Goal: Information Seeking & Learning: Find specific fact

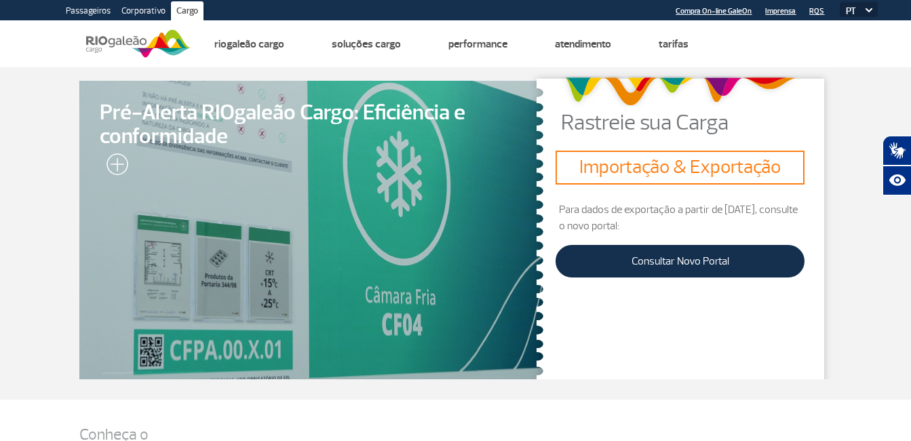
click at [712, 341] on div "Rastreie sua Carga Importação & Exportação Para dados de exportação a partir de…" at bounding box center [681, 225] width 304 height 309
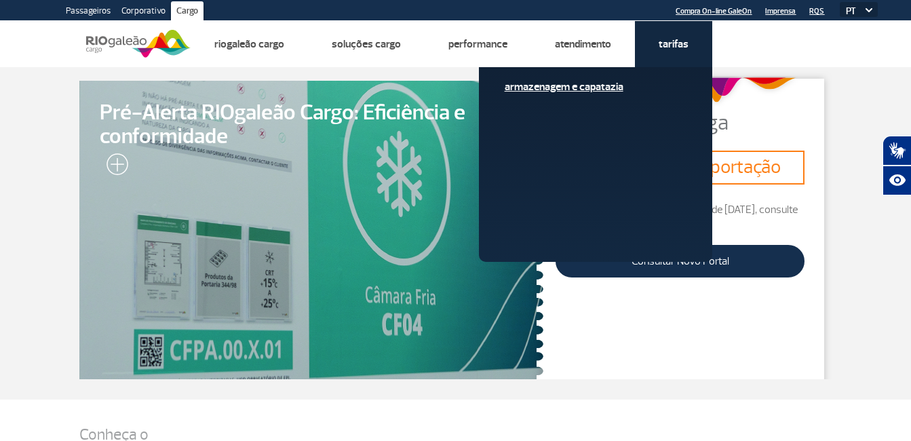
click at [607, 84] on link "Armazenagem e Capatazia" at bounding box center [596, 86] width 182 height 15
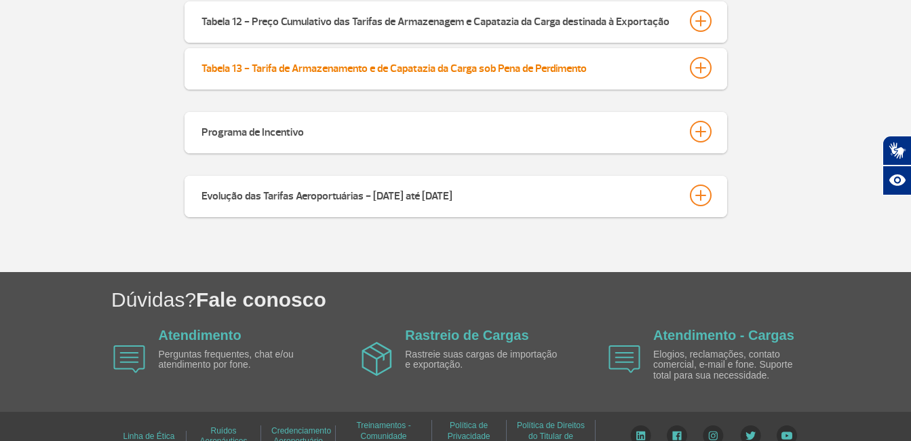
scroll to position [820, 0]
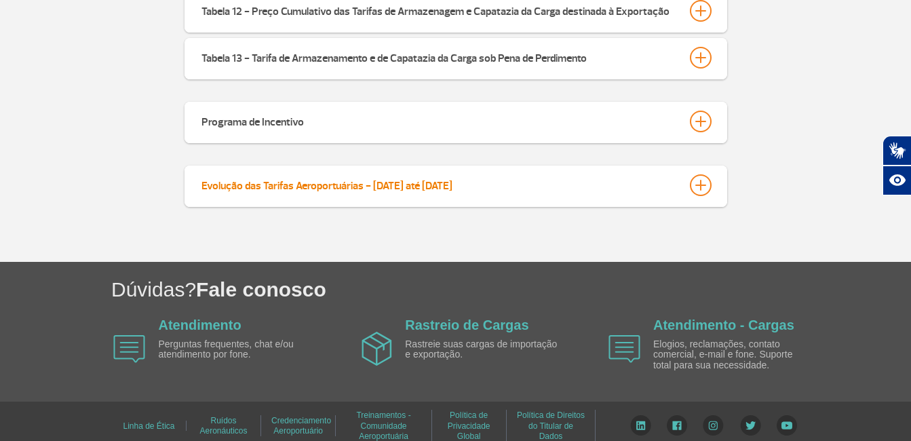
click at [343, 176] on div "Evolução das Tarifas Aeroportuárias - [DATE] até [DATE]" at bounding box center [327, 183] width 251 height 19
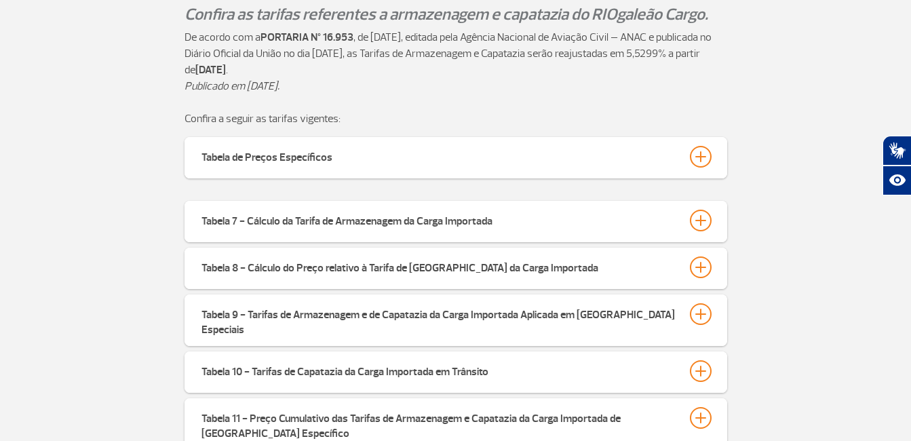
scroll to position [345, 0]
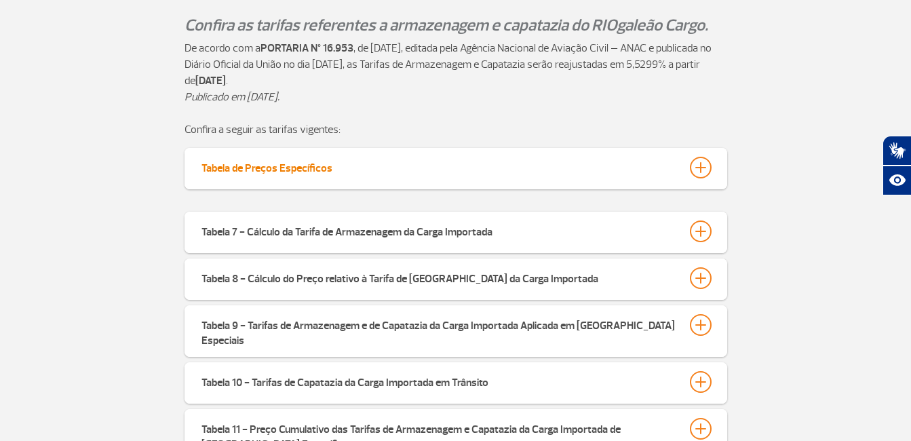
click at [263, 168] on div "Tabela de Preços Específicos" at bounding box center [267, 166] width 131 height 19
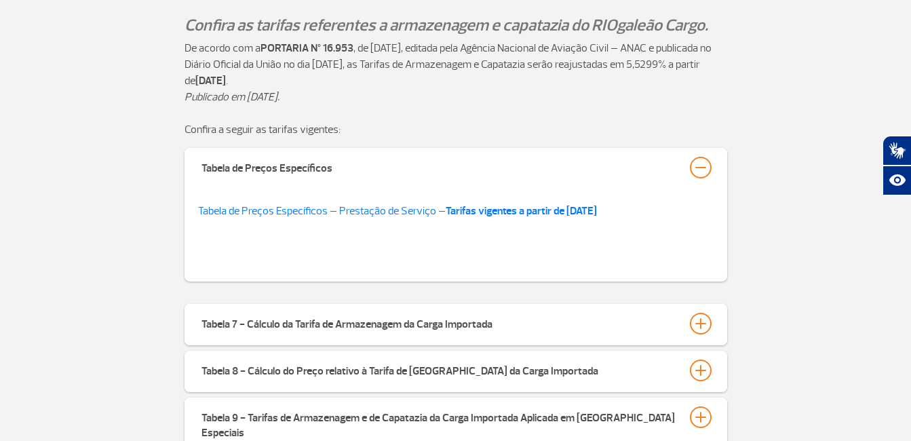
click at [655, 121] on p "Confira a seguir as tarifas vigentes:" at bounding box center [456, 129] width 543 height 16
click at [265, 213] on link "Tabela de Preços Específicos – Prestação de Serviço – Tarifas vigentes a partir…" at bounding box center [397, 211] width 399 height 14
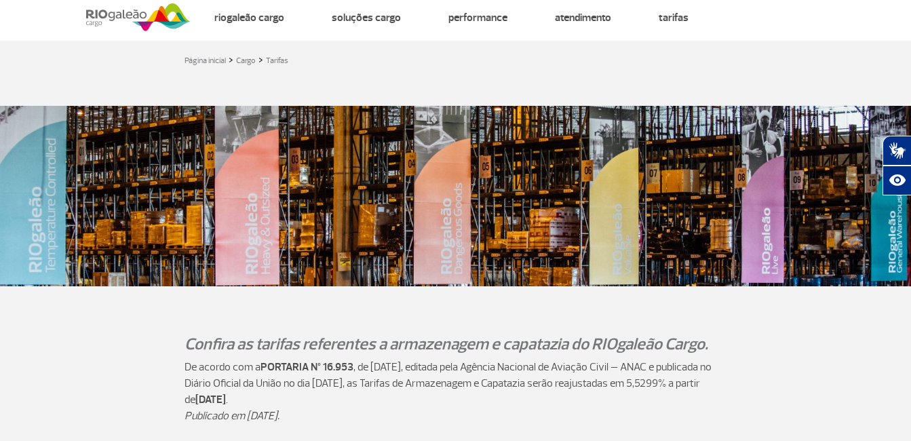
scroll to position [0, 0]
